Goal: Find specific page/section: Find specific page/section

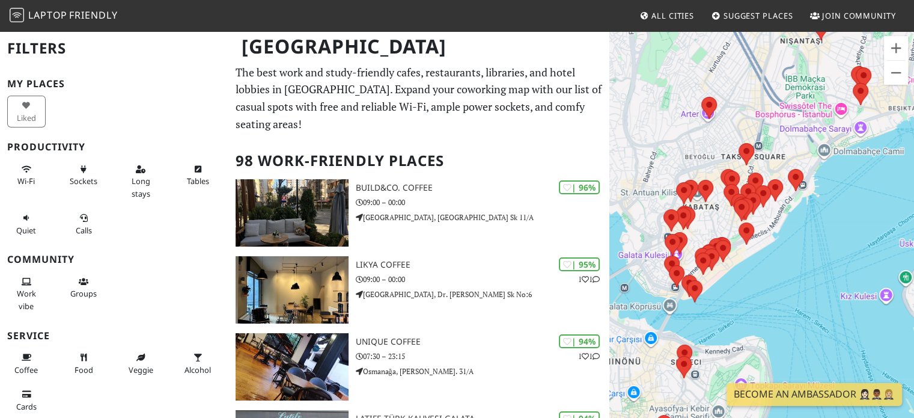
drag, startPoint x: 734, startPoint y: 288, endPoint x: 792, endPoint y: 257, distance: 65.6
click at [792, 257] on div at bounding box center [761, 239] width 305 height 418
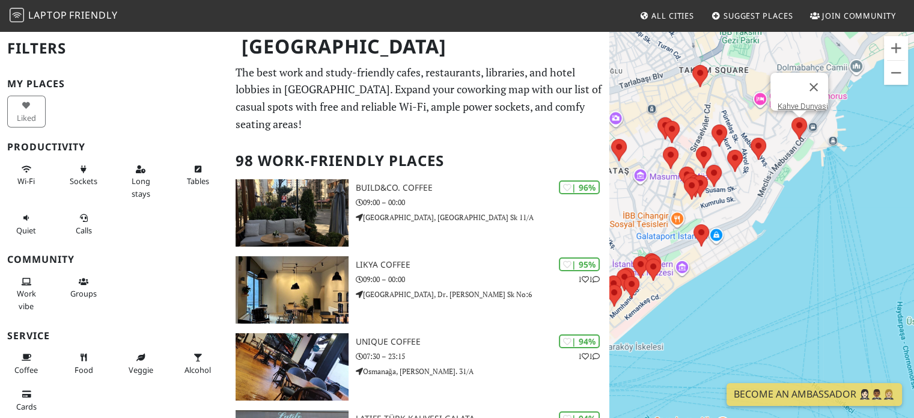
click at [798, 130] on img at bounding box center [798, 128] width 25 height 32
click at [792, 102] on link "Kahve Dunyasi" at bounding box center [802, 106] width 50 height 9
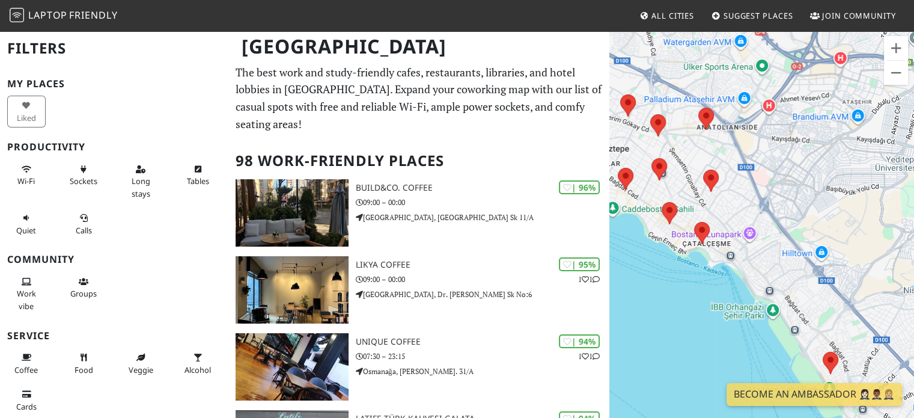
drag, startPoint x: 831, startPoint y: 244, endPoint x: 643, endPoint y: 102, distance: 235.4
click at [643, 102] on div "Kahve Dunyasi" at bounding box center [761, 239] width 305 height 418
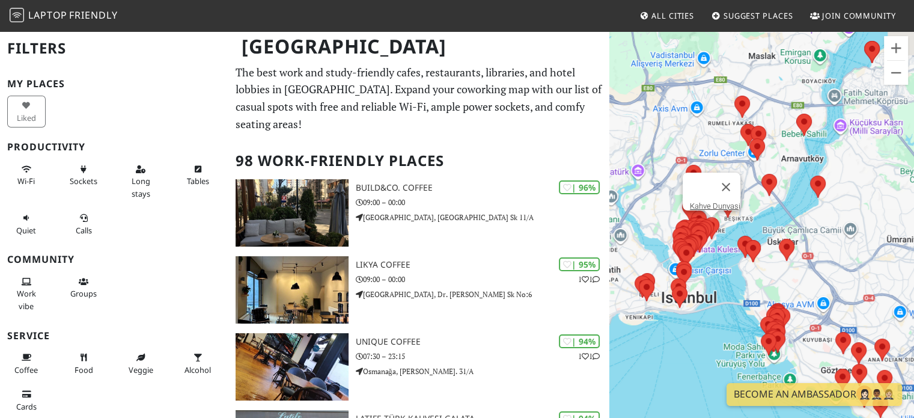
drag, startPoint x: 669, startPoint y: 155, endPoint x: 708, endPoint y: 264, distance: 115.5
click at [708, 264] on div "To navigate, press the arrow keys. Kahve Dunyasi" at bounding box center [761, 239] width 305 height 418
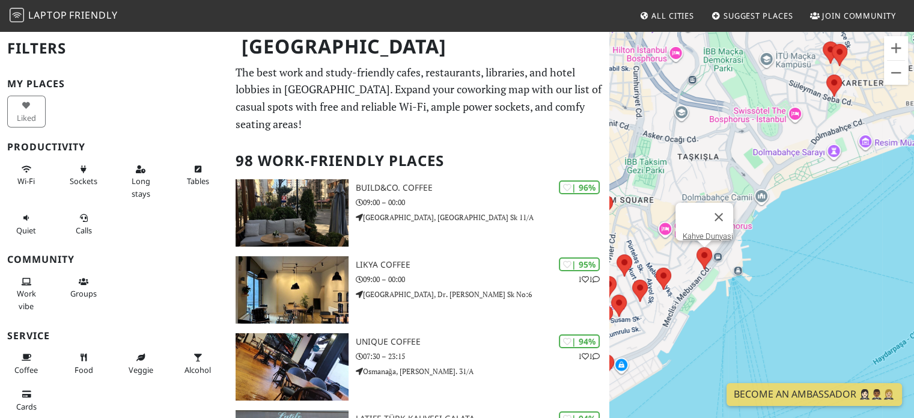
drag, startPoint x: 776, startPoint y: 287, endPoint x: 779, endPoint y: 295, distance: 8.2
click at [779, 295] on div "Kahve Dunyasi" at bounding box center [761, 239] width 305 height 418
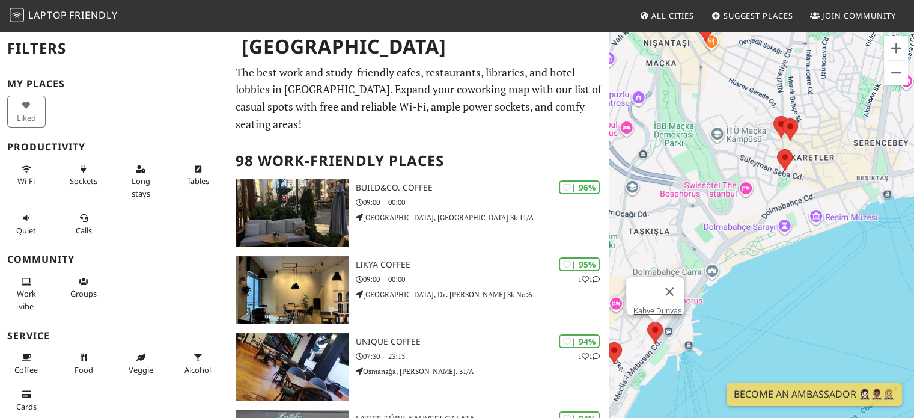
click at [768, 272] on div "Kahve Dunyasi" at bounding box center [761, 239] width 305 height 418
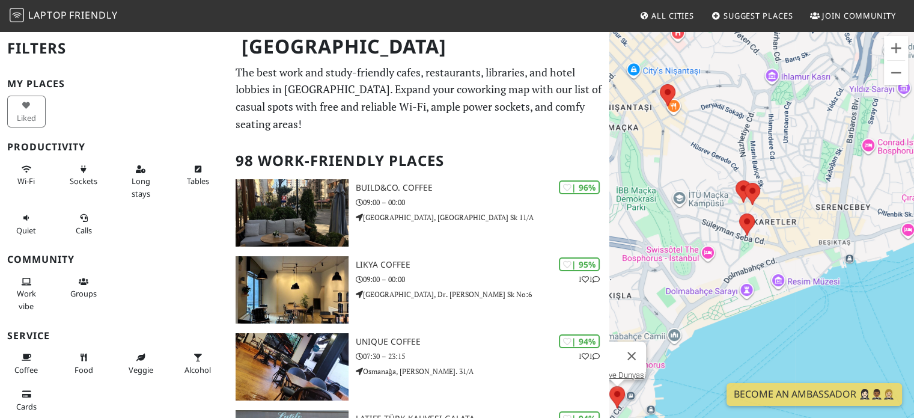
drag, startPoint x: 735, startPoint y: 142, endPoint x: 691, endPoint y: 233, distance: 100.8
click at [691, 233] on div "Kahve Dunyasi" at bounding box center [761, 239] width 305 height 418
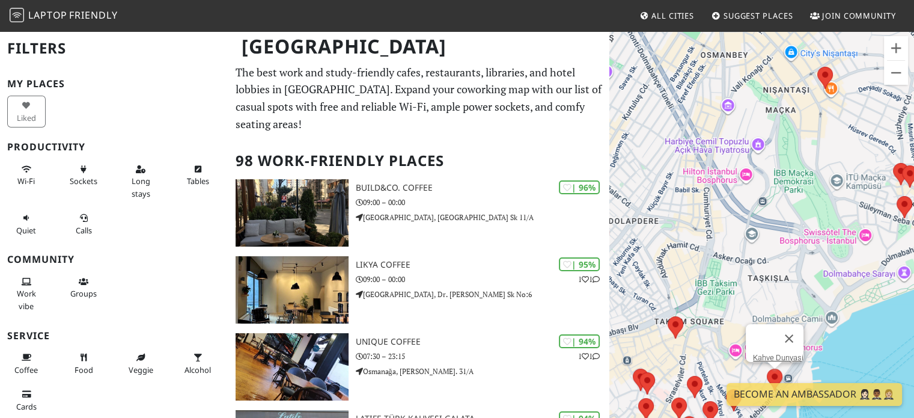
drag, startPoint x: 669, startPoint y: 211, endPoint x: 809, endPoint y: 161, distance: 148.8
click at [809, 161] on div "Kahve Dunyasi" at bounding box center [761, 239] width 305 height 418
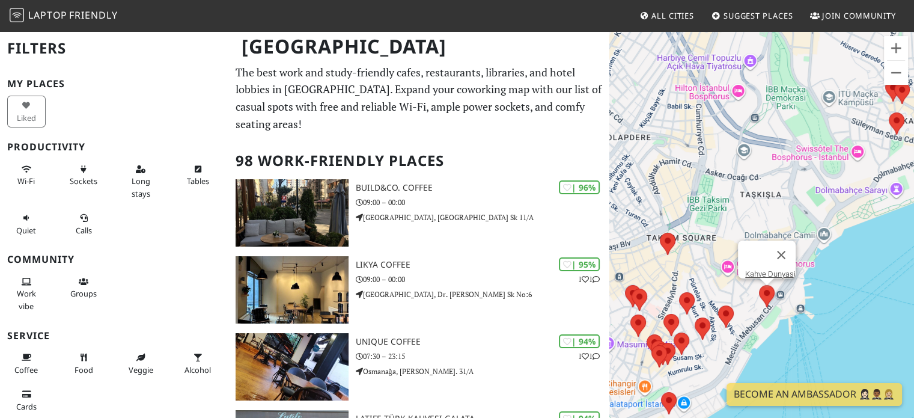
drag, startPoint x: 744, startPoint y: 279, endPoint x: 740, endPoint y: 156, distance: 122.6
click at [740, 156] on div "Kahve Dunyasi" at bounding box center [761, 239] width 305 height 418
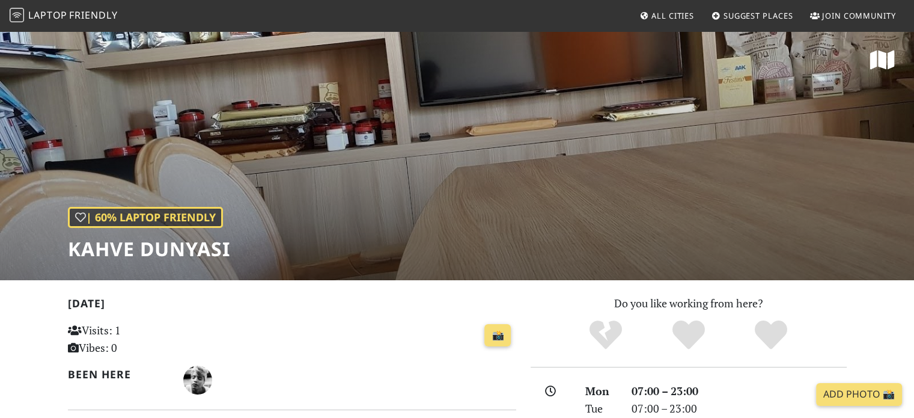
click at [191, 248] on h1 "Kahve Dunyasi" at bounding box center [149, 248] width 162 height 23
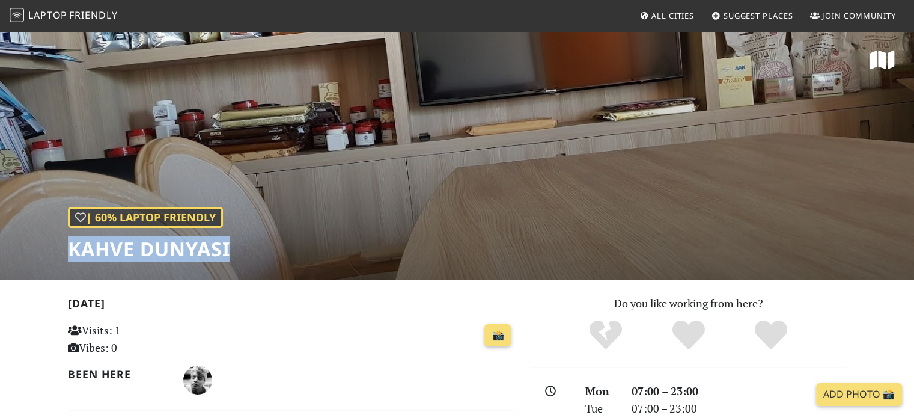
click at [191, 248] on h1 "Kahve Dunyasi" at bounding box center [149, 248] width 162 height 23
copy div "Kahve Dunyasi"
